Goal: Information Seeking & Learning: Learn about a topic

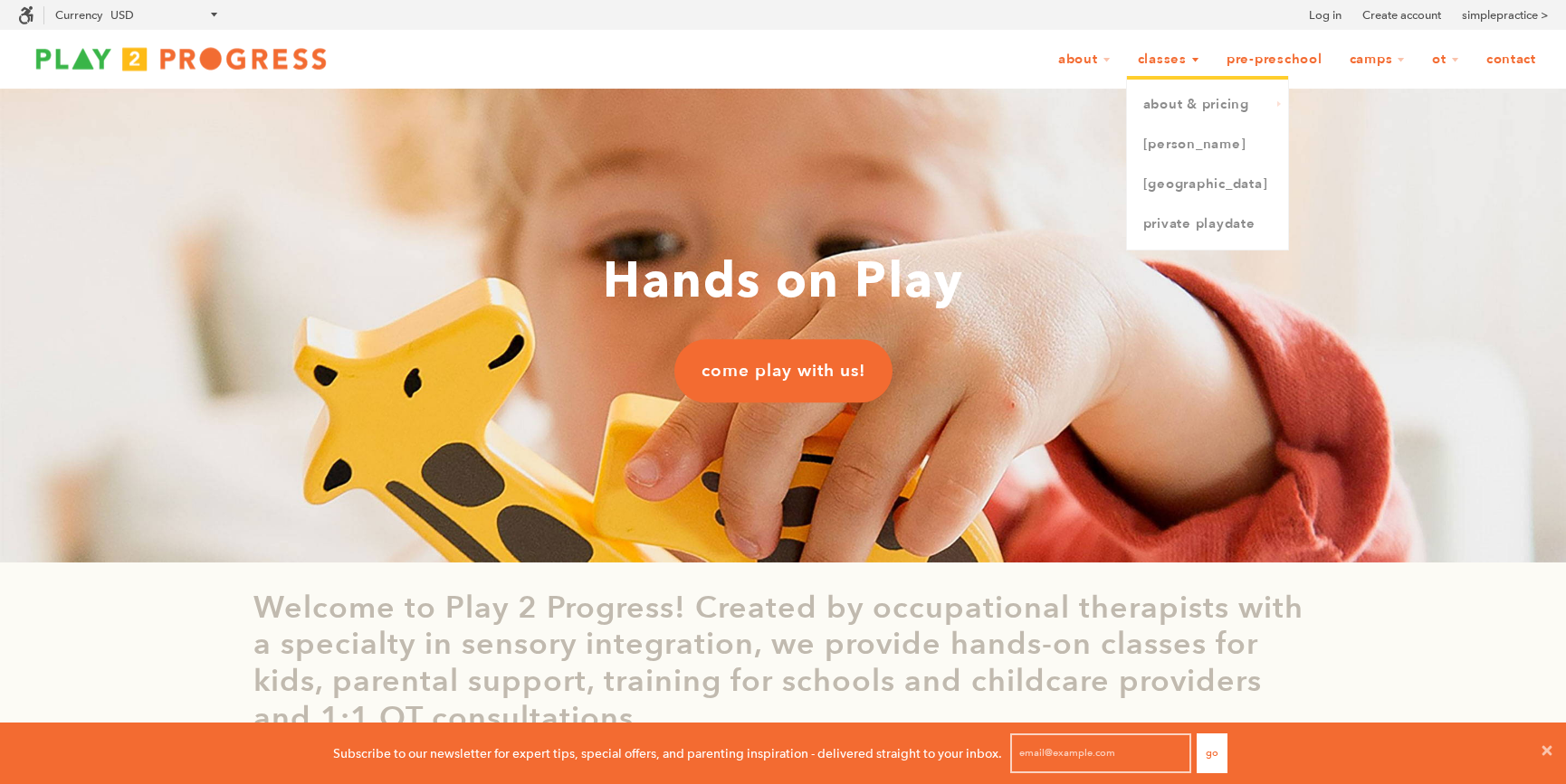
click at [1154, 62] on link "Classes" at bounding box center [1168, 59] width 86 height 34
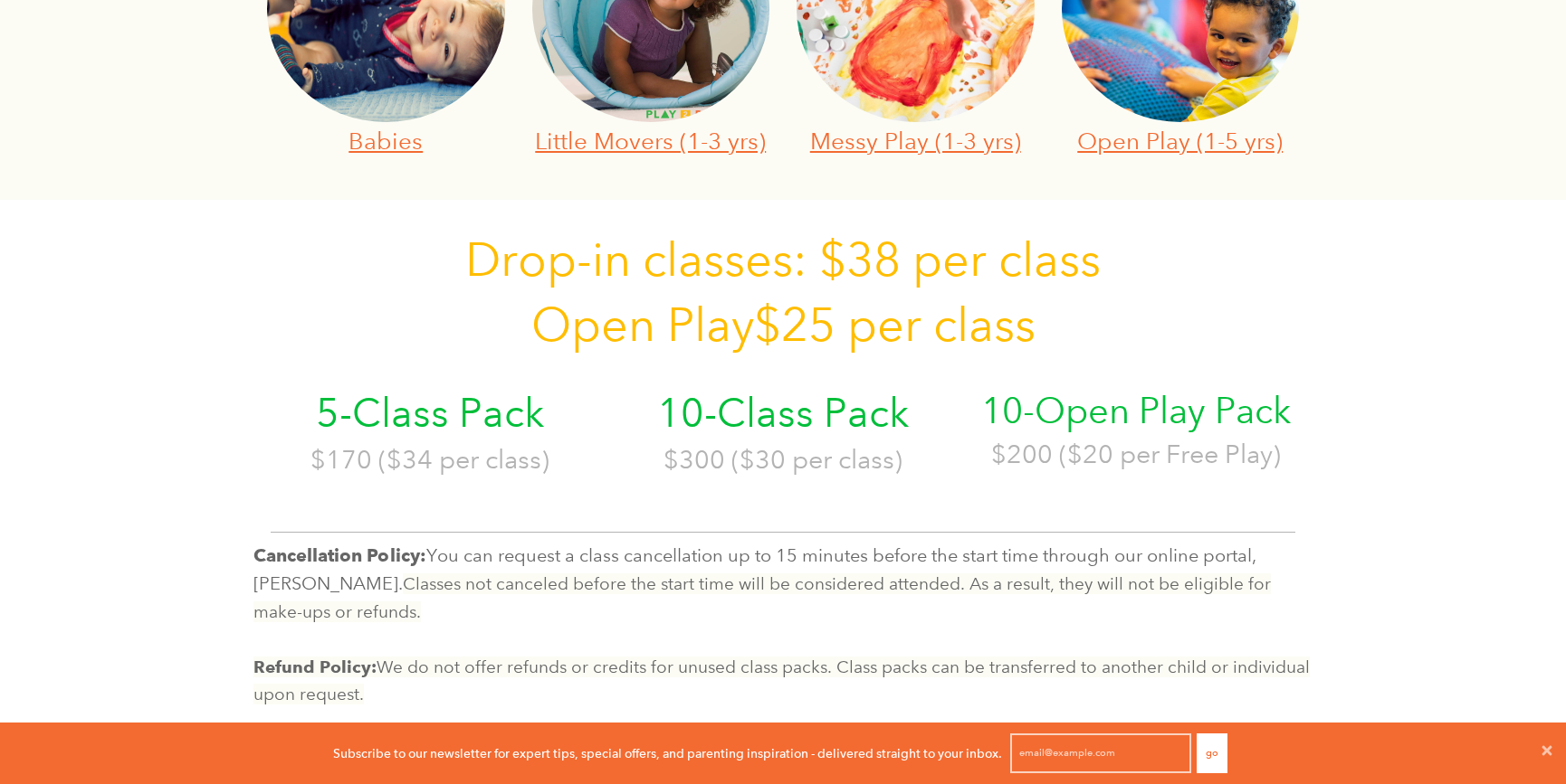
scroll to position [822, 0]
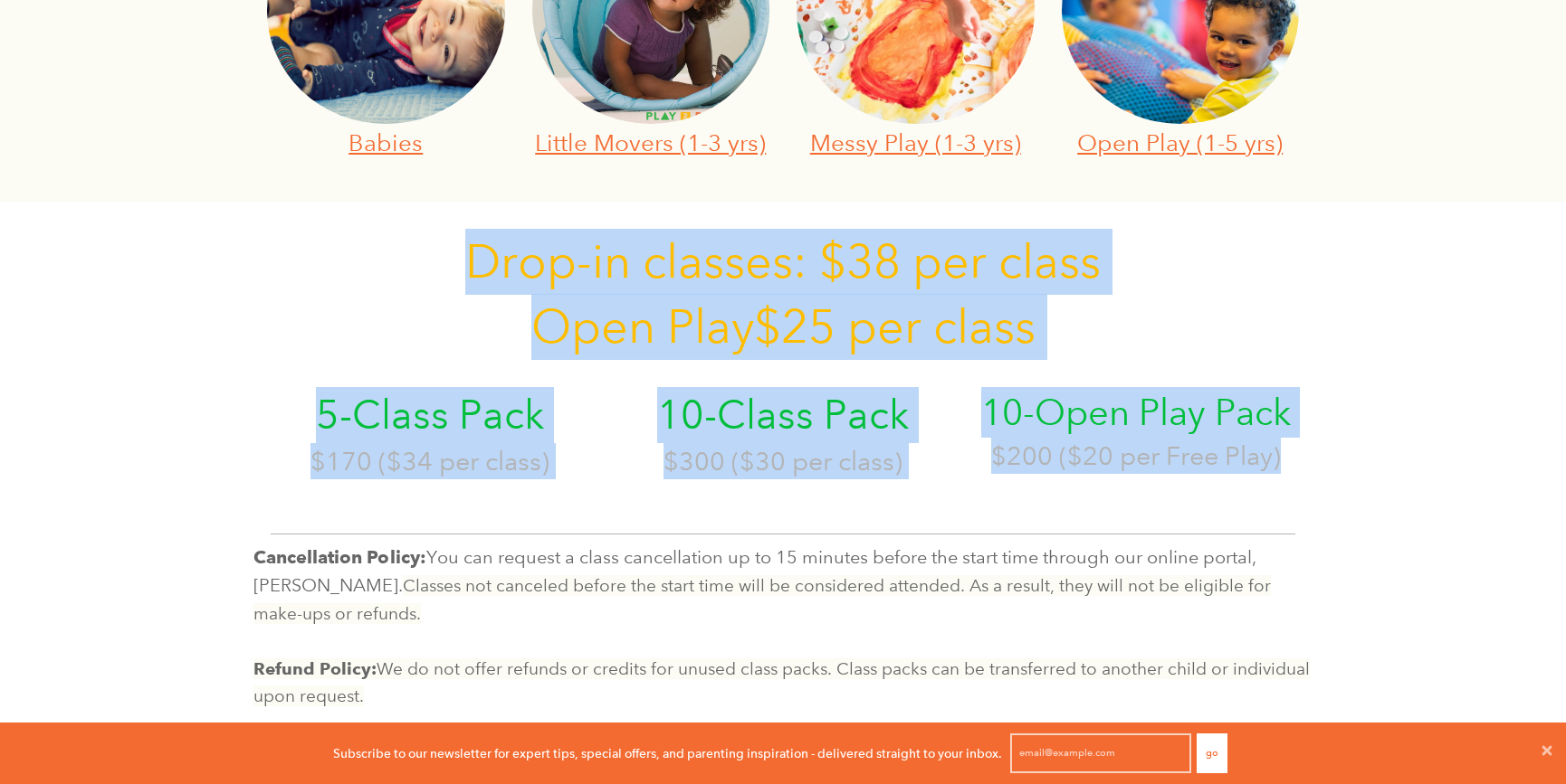
drag, startPoint x: 1401, startPoint y: 479, endPoint x: 455, endPoint y: 275, distance: 967.7
click at [455, 275] on div "Classes Let’s PLAY! Join one of our many play-based sensory classes to keep you…" at bounding box center [783, 30] width 1566 height 1526
copy div "Drop -in classes: $38 per class Open Play $25 per class 5-Class Pack $170 ($34 …"
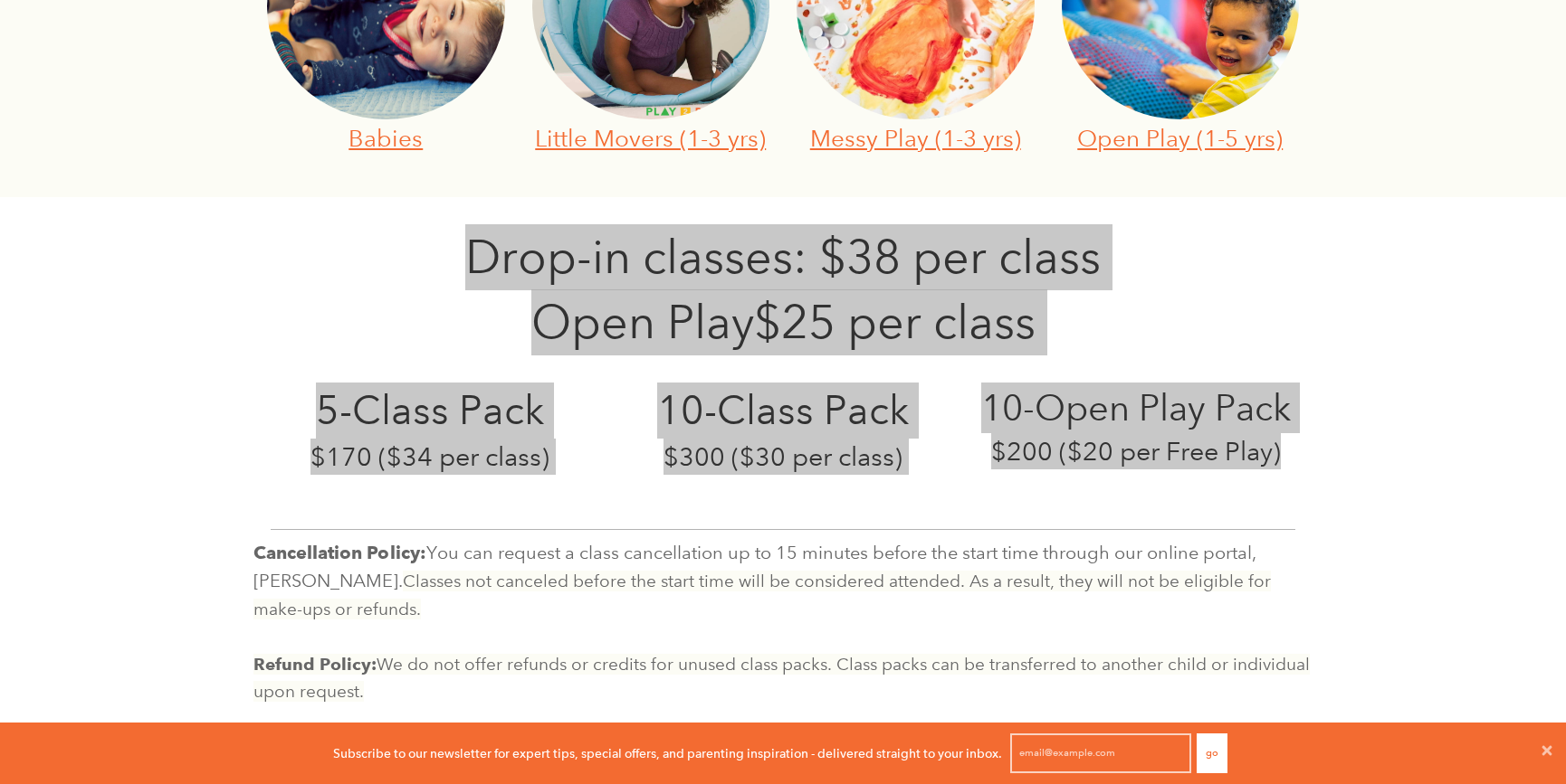
scroll to position [827, 0]
